Goal: Task Accomplishment & Management: Manage account settings

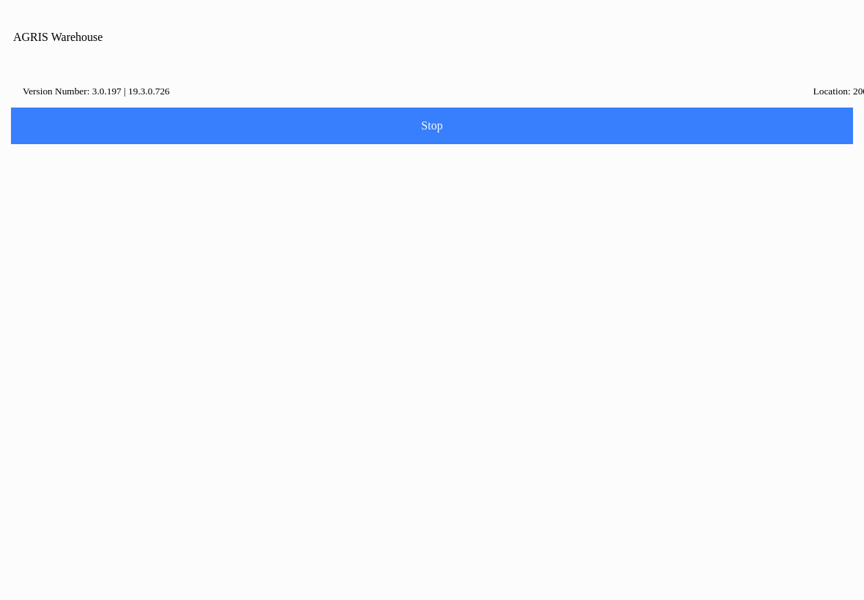
click at [411, 334] on button "Close" at bounding box center [385, 331] width 91 height 32
click at [722, 215] on ion-card-content "Quantities" at bounding box center [432, 253] width 826 height 91
click at [588, 192] on input "Description" at bounding box center [421, 178] width 804 height 27
type input "powerm"
click at [0, 0] on slot "Search" at bounding box center [0, 0] width 0 height 0
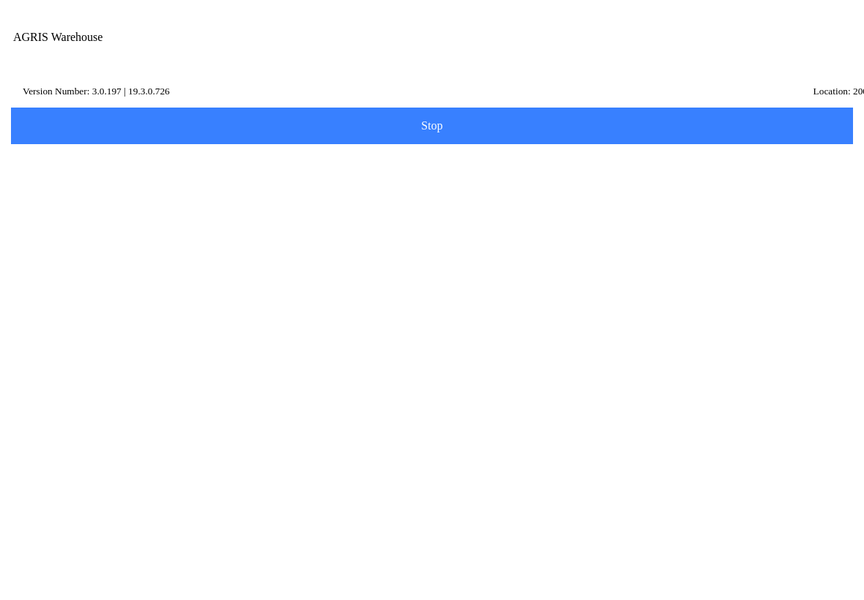
scroll to position [241, 0]
click at [561, 381] on ion-row "Price: 21.78/" at bounding box center [431, 372] width 789 height 16
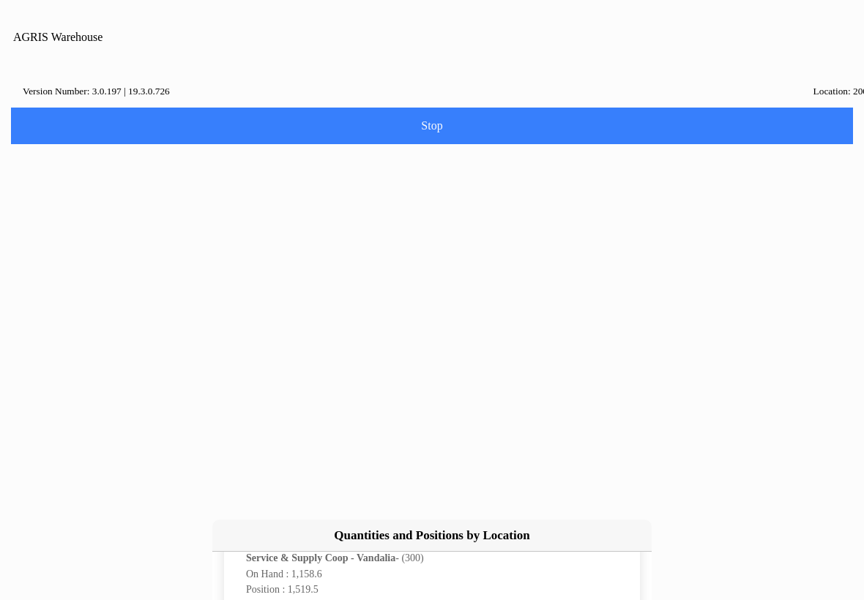
scroll to position [375, 0]
click at [0, 0] on slot "cancel" at bounding box center [0, 0] width 0 height 0
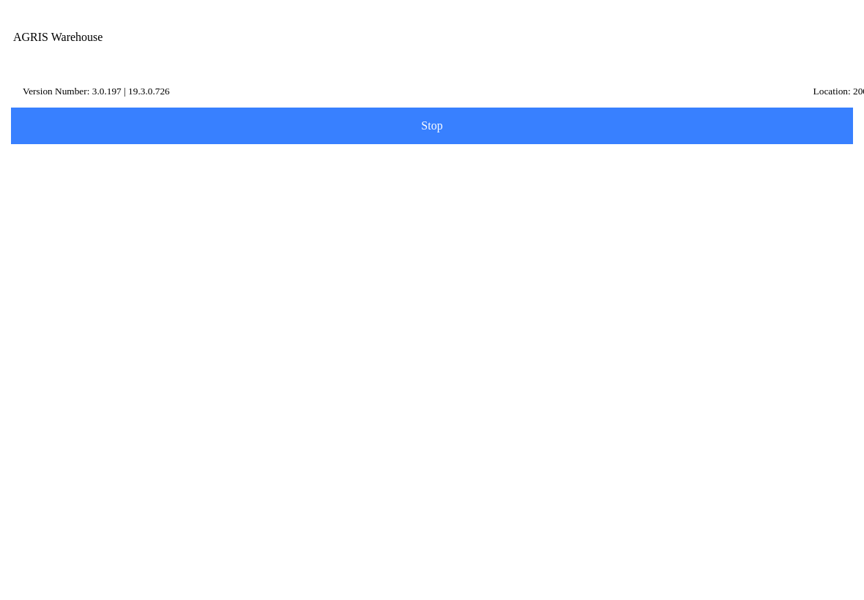
click at [19, 92] on icon at bounding box center [13, 88] width 12 height 12
click at [500, 337] on button "Confirm" at bounding box center [481, 337] width 99 height 32
click at [758, 55] on button "button" at bounding box center [739, 52] width 40 height 37
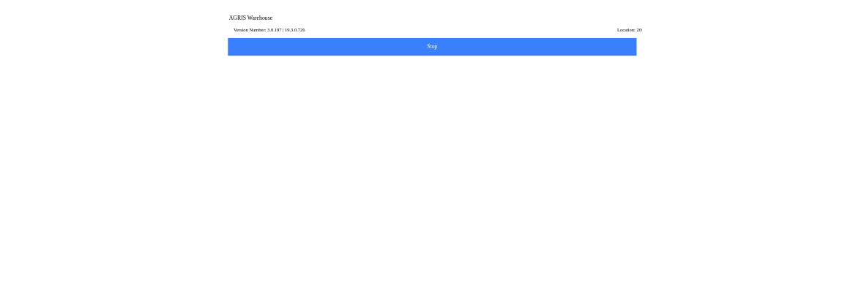
scroll to position [18, 0]
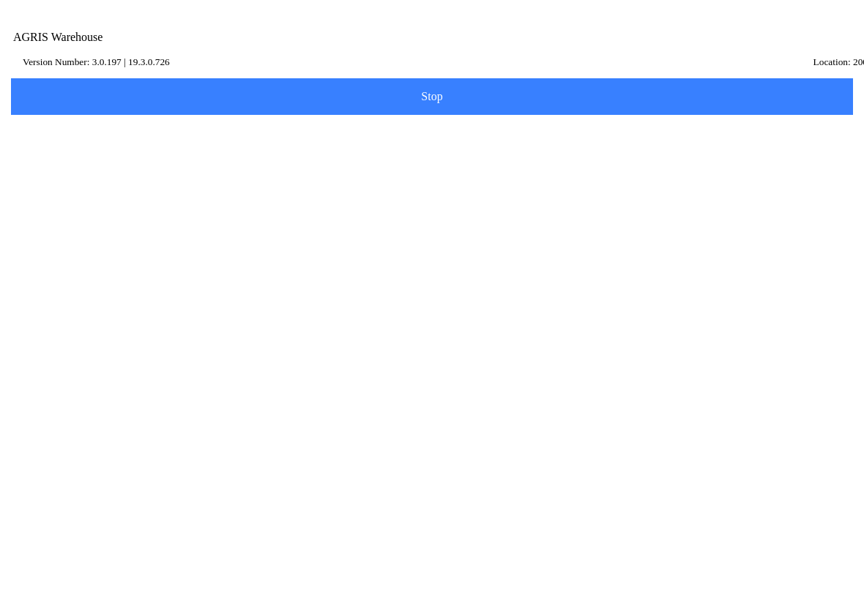
click at [87, 306] on h5 "Dataset A001" at bounding box center [221, 300] width 413 height 12
click at [91, 326] on ion-col "Dataset A001" at bounding box center [221, 299] width 421 height 51
click at [808, 306] on h5 "Change Dataset" at bounding box center [641, 300] width 413 height 12
click at [728, 271] on span "Select Dataset" at bounding box center [431, 267] width 823 height 12
click at [659, 295] on p "A001" at bounding box center [432, 295] width 782 height 15
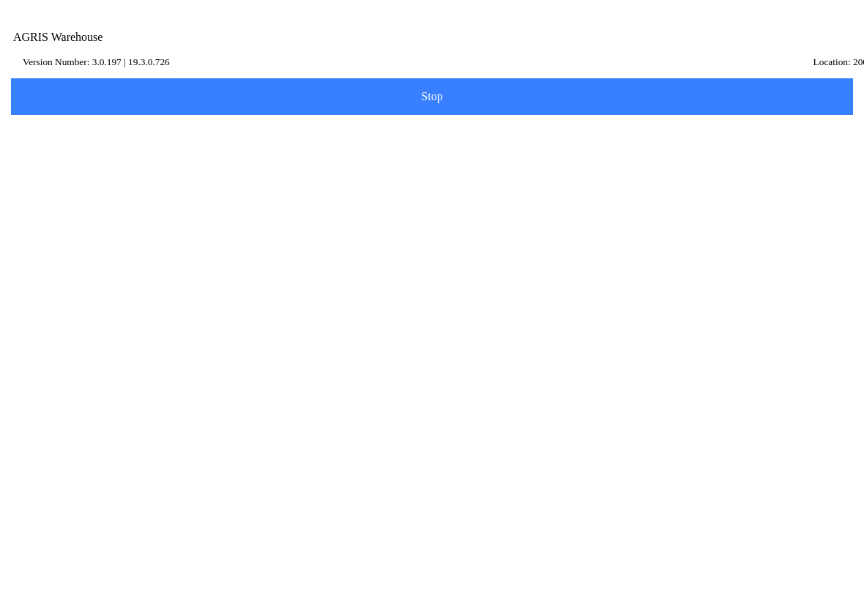
click at [376, 186] on div "AGRIS Username" at bounding box center [432, 165] width 826 height 41
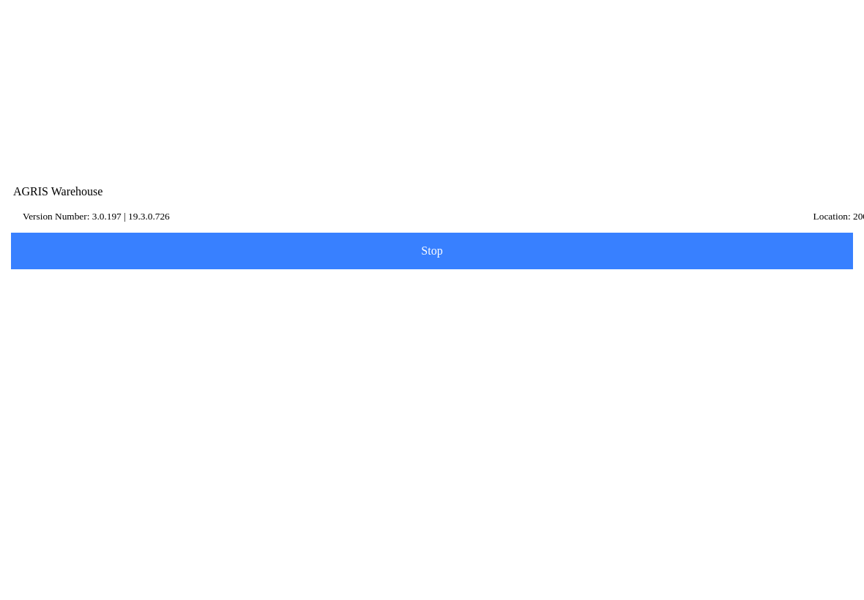
scroll to position [286, 0]
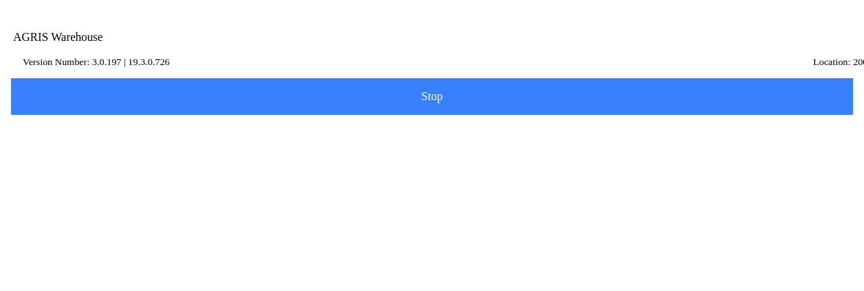
type input "WN"
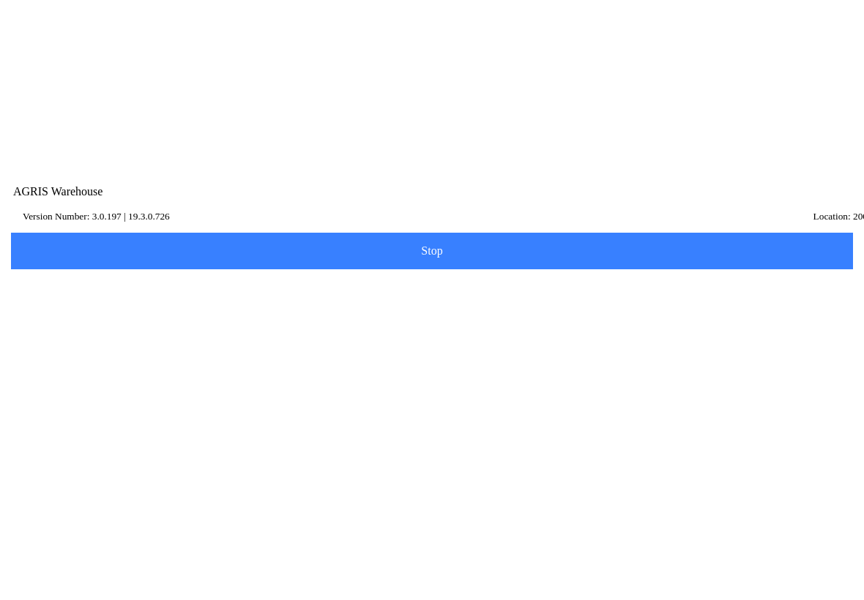
scroll to position [18, 0]
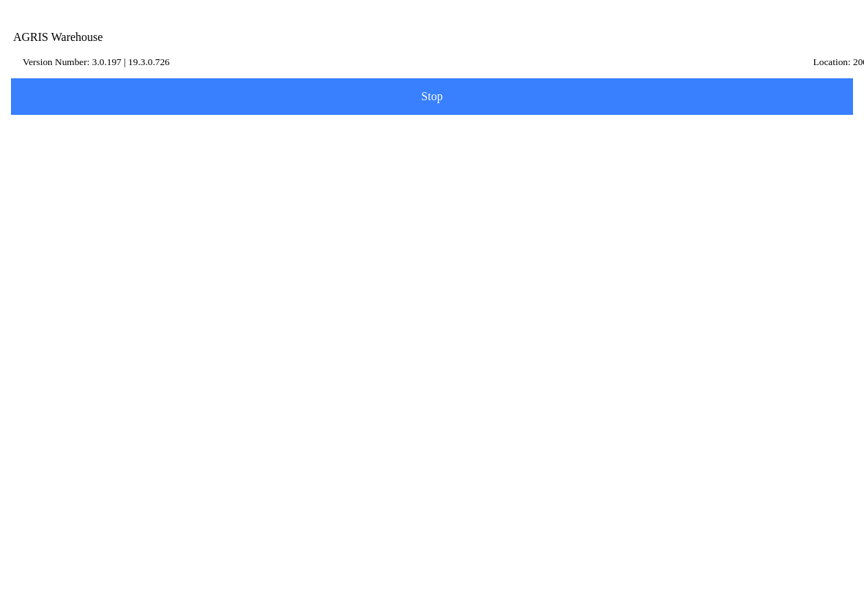
click at [500, 255] on span "Log in" at bounding box center [431, 250] width 823 height 12
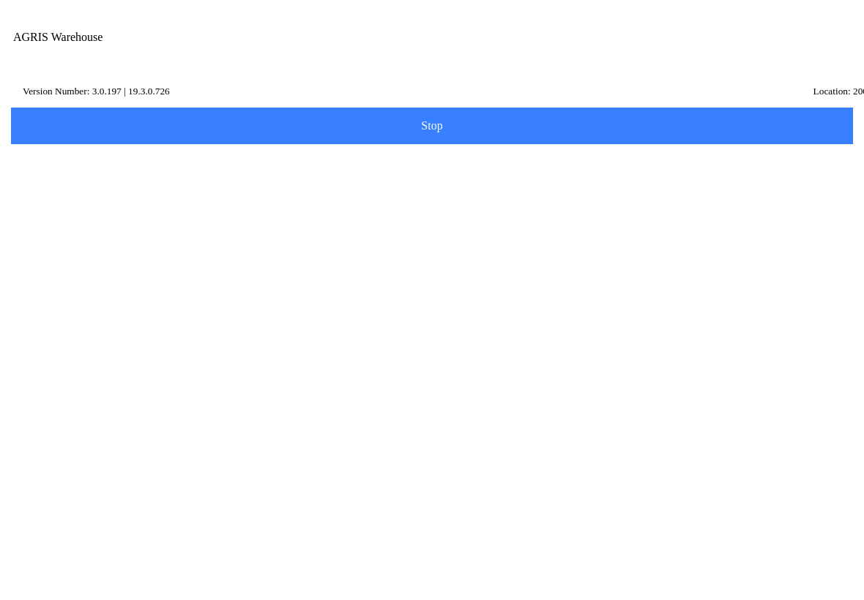
click at [580, 339] on span "Select Name Id Type Range" at bounding box center [431, 333] width 823 height 12
click at [619, 569] on icon at bounding box center [625, 575] width 13 height 13
click at [613, 559] on button "Start" at bounding box center [431, 575] width 401 height 32
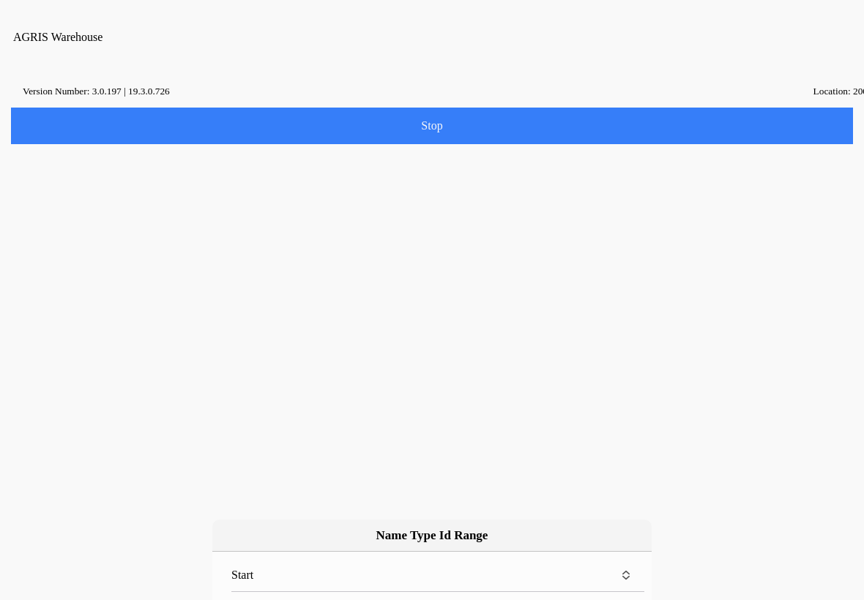
click at [482, 245] on div "0 - EMAIL INV & STMNT ACTIVE CUSTOMER" at bounding box center [421, 239] width 176 height 42
click at [500, 410] on button "OK" at bounding box center [481, 410] width 99 height 32
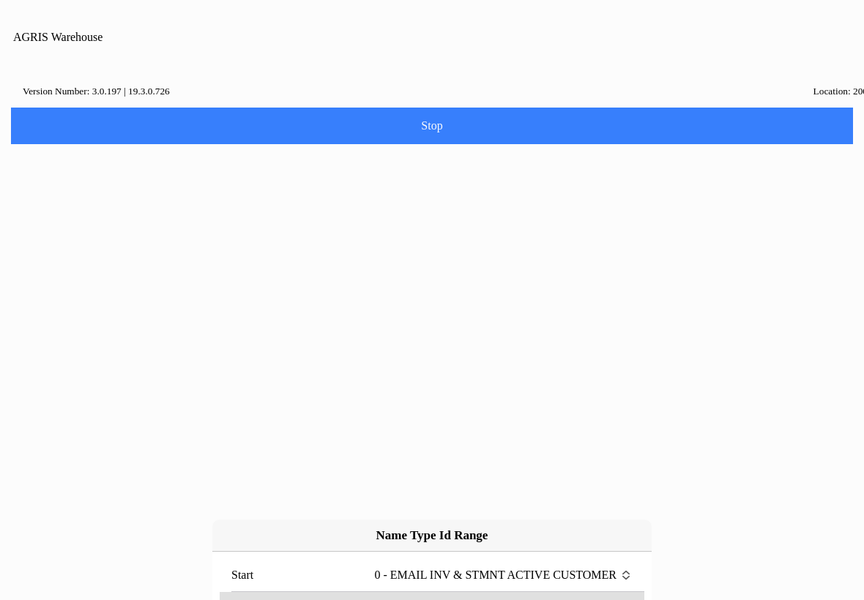
click at [600, 592] on label "End" at bounding box center [431, 608] width 401 height 32
click at [600, 592] on button "End" at bounding box center [431, 608] width 401 height 32
click at [482, 318] on div "C - CUSTOMERS-ACTIVE" at bounding box center [421, 322] width 176 height 31
click at [507, 402] on button "OK" at bounding box center [481, 410] width 99 height 32
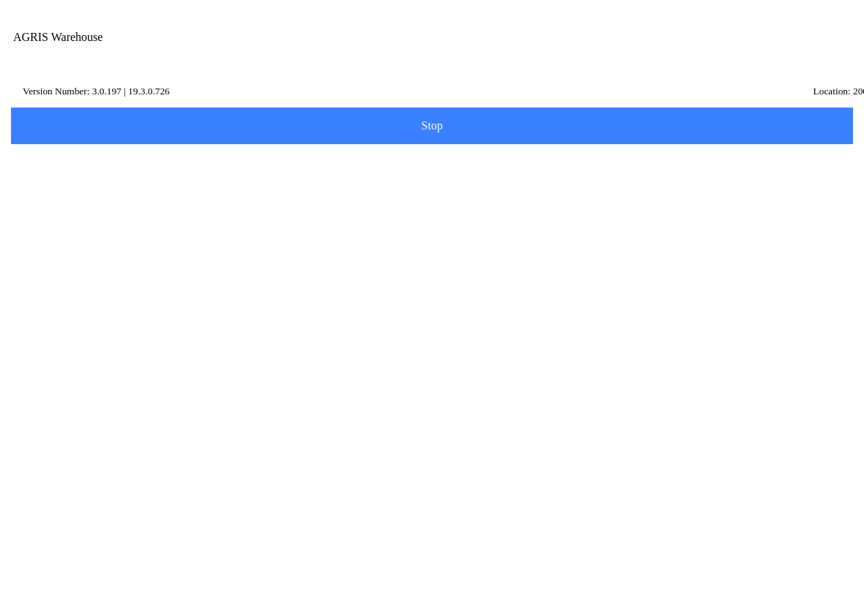
click at [580, 339] on span "Name Id Type Range - (0 to C)" at bounding box center [431, 333] width 823 height 12
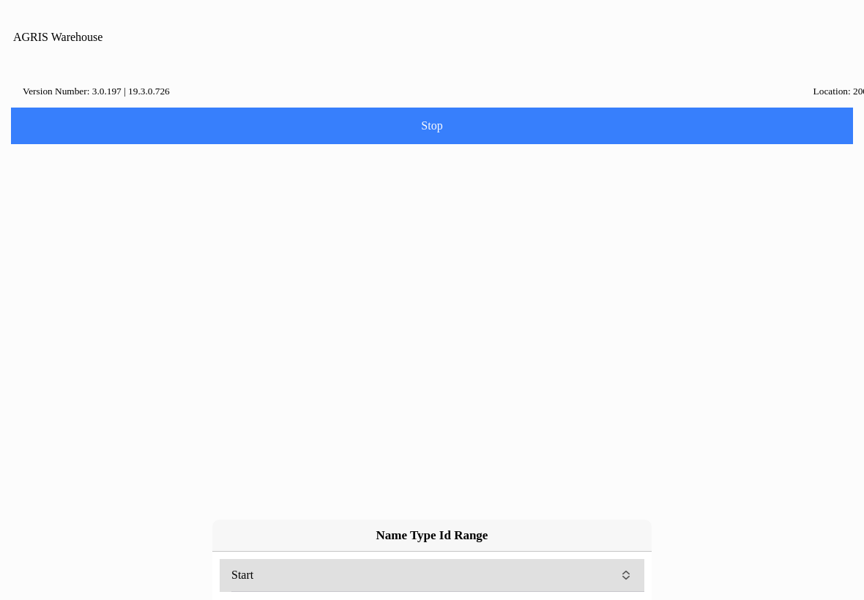
click at [604, 569] on div at bounding box center [618, 575] width 28 height 13
click at [604, 559] on button "Start" at bounding box center [431, 575] width 401 height 32
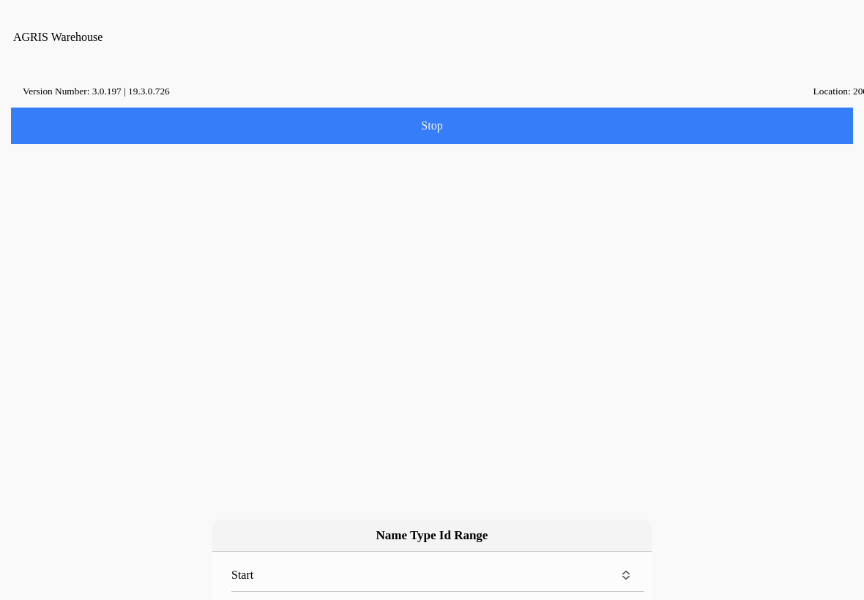
scroll to position [0, 0]
click at [368, 235] on div "0 - EMAIL INV & STMNT ACTIVE CUSTOMER" at bounding box center [421, 239] width 176 height 42
click at [466, 400] on button "OK" at bounding box center [481, 410] width 99 height 32
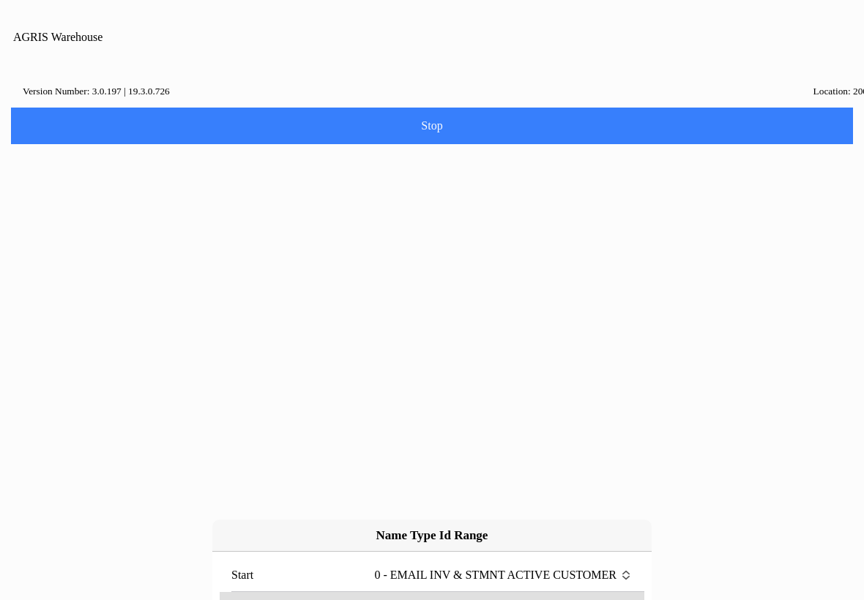
click at [250, 592] on label "End" at bounding box center [431, 608] width 401 height 32
click at [250, 592] on button "End" at bounding box center [431, 608] width 401 height 32
click at [377, 296] on div "J - SPLIT ACCOUNT" at bounding box center [421, 311] width 176 height 31
click at [475, 408] on button "OK" at bounding box center [481, 410] width 99 height 32
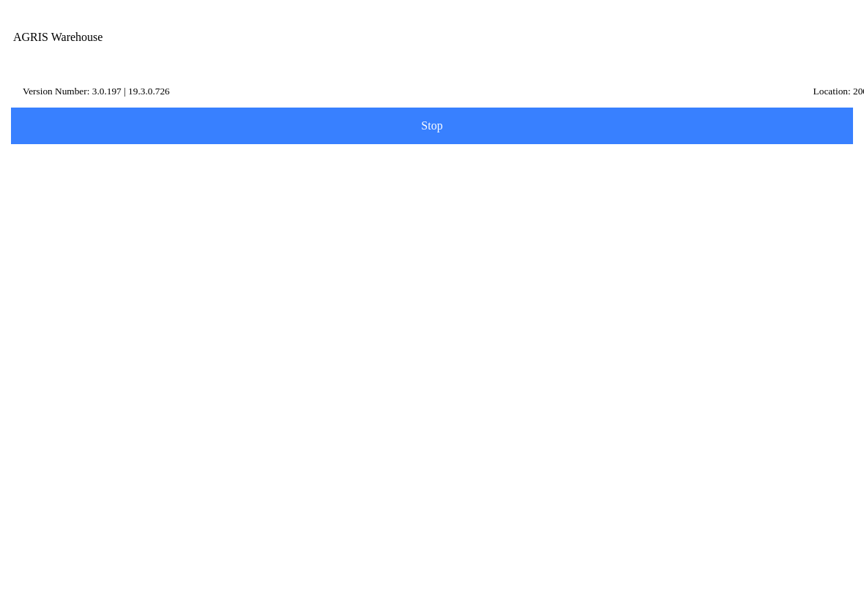
click at [567, 97] on main "Location Auto-applying of Sales Orders Number of customers in search result 30 …" at bounding box center [431, 97] width 849 height 0
click at [552, 520] on span "Save" at bounding box center [431, 514] width 823 height 12
click at [322, 133] on div "Location" at bounding box center [432, 117] width 826 height 41
type input "200"
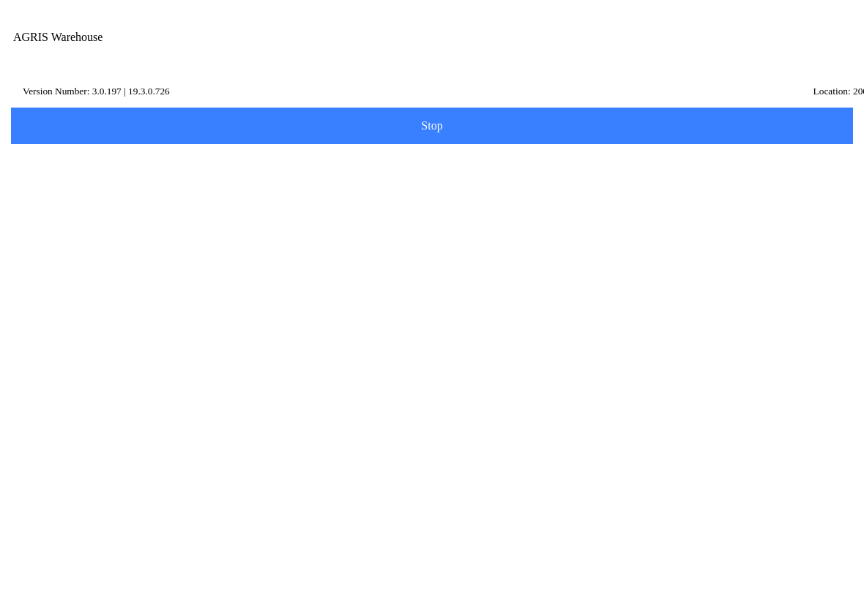
click at [550, 542] on span "Save" at bounding box center [431, 537] width 823 height 12
click at [438, 137] on ion-card-content "200 - Service & Supply Coop - [GEOGRAPHIC_DATA]" at bounding box center [432, 120] width 826 height 45
click at [486, 519] on span "Save" at bounding box center [431, 513] width 823 height 12
